Goal: Task Accomplishment & Management: Manage account settings

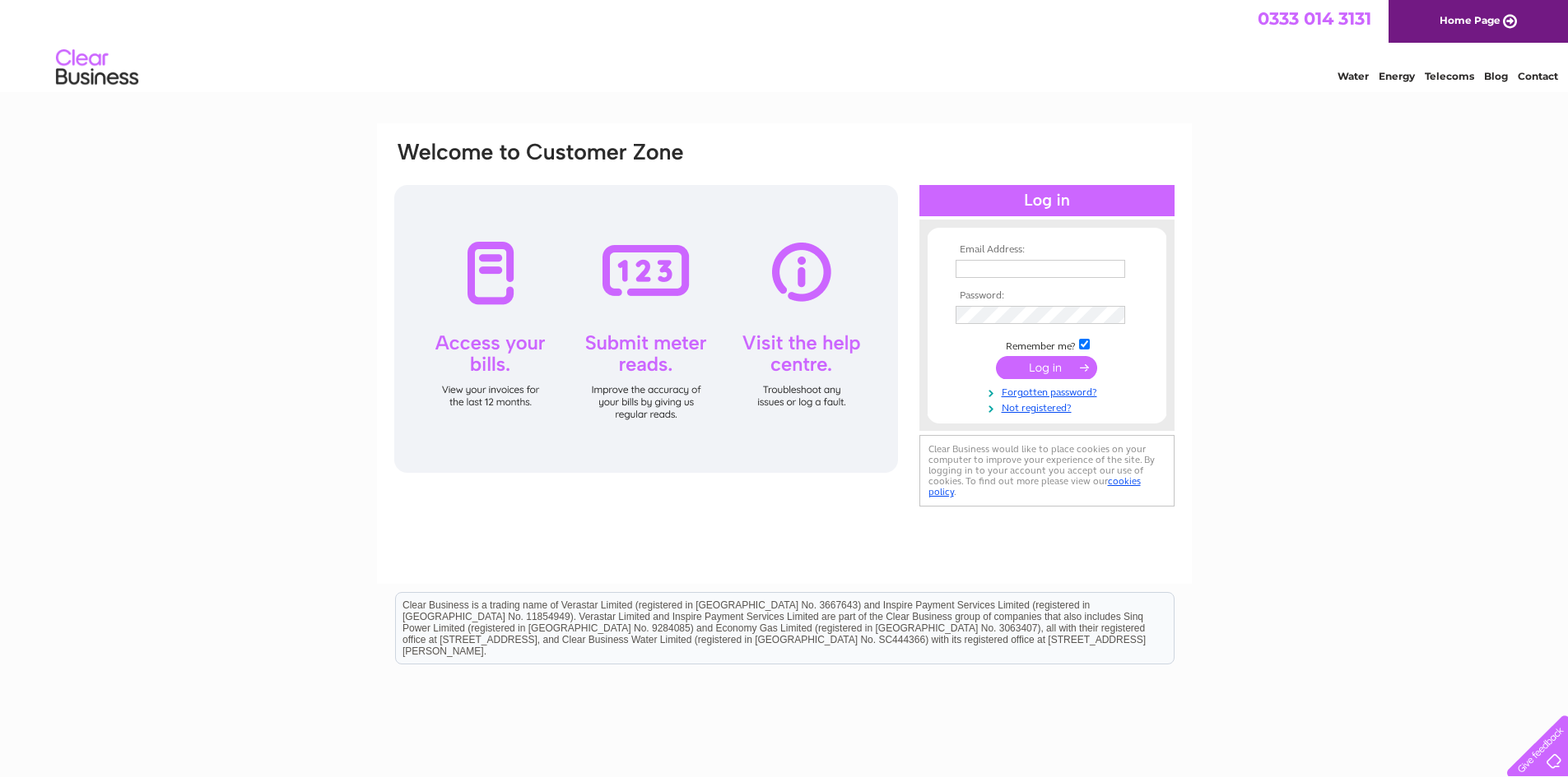
type input "hamnavoe.engineering@lineone.net"
click at [1034, 359] on input "submit" at bounding box center [1047, 368] width 101 height 23
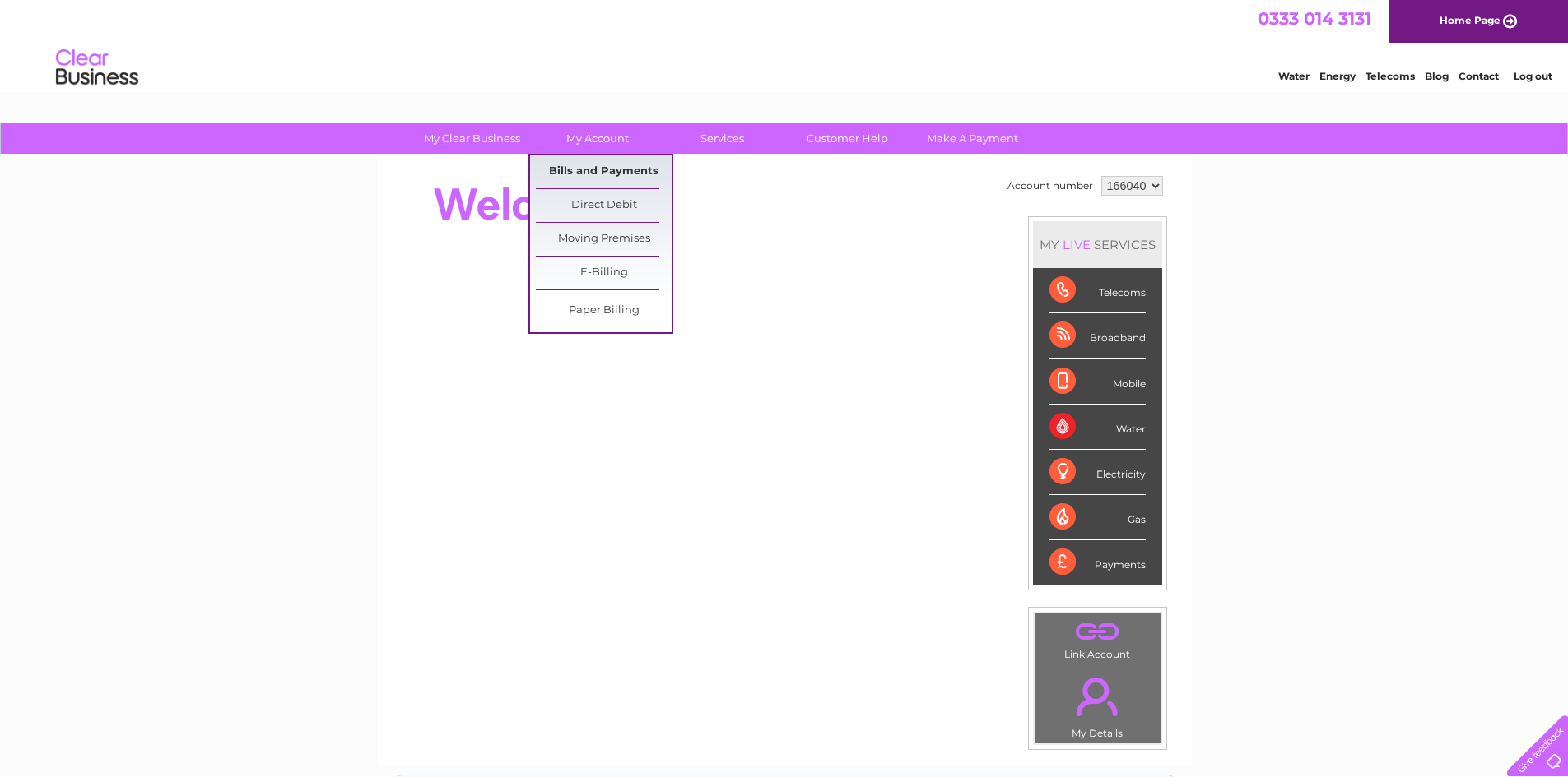
click at [598, 168] on link "Bills and Payments" at bounding box center [603, 171] width 136 height 33
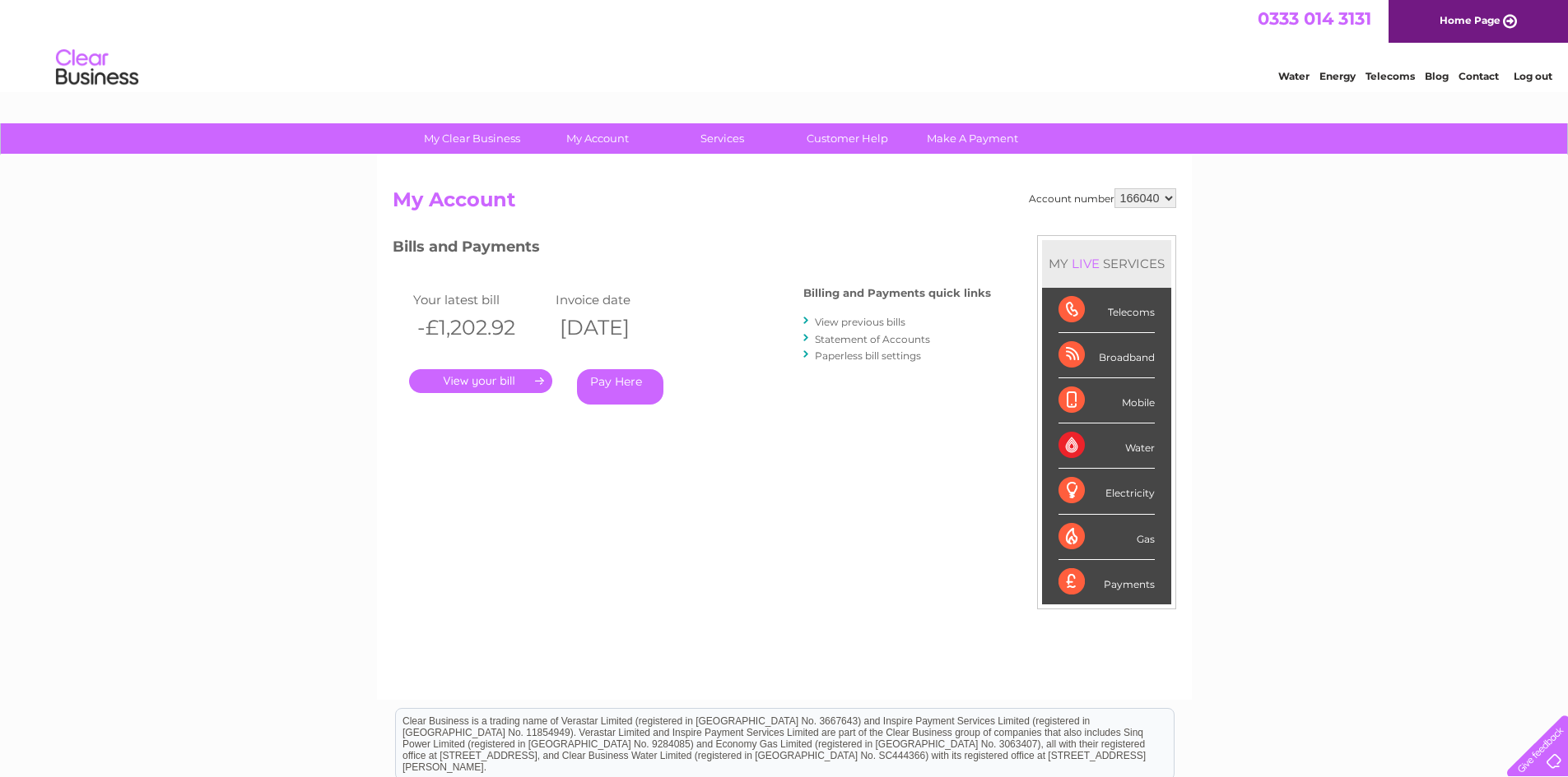
click at [495, 379] on link "." at bounding box center [480, 382] width 143 height 24
